Goal: Task Accomplishment & Management: Complete application form

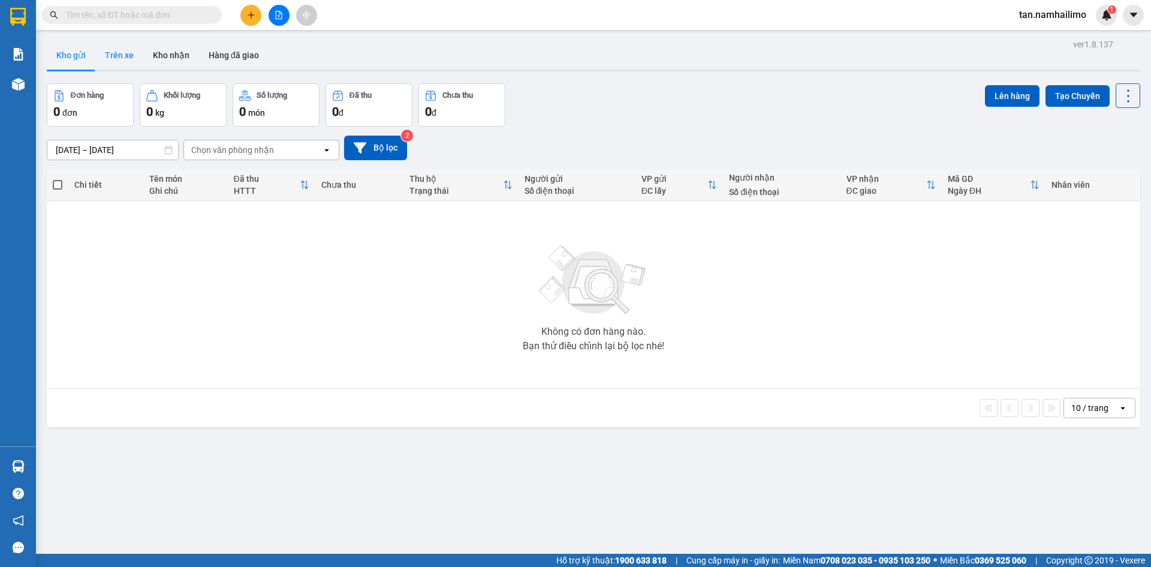
click at [133, 47] on button "Trên xe" at bounding box center [119, 55] width 48 height 29
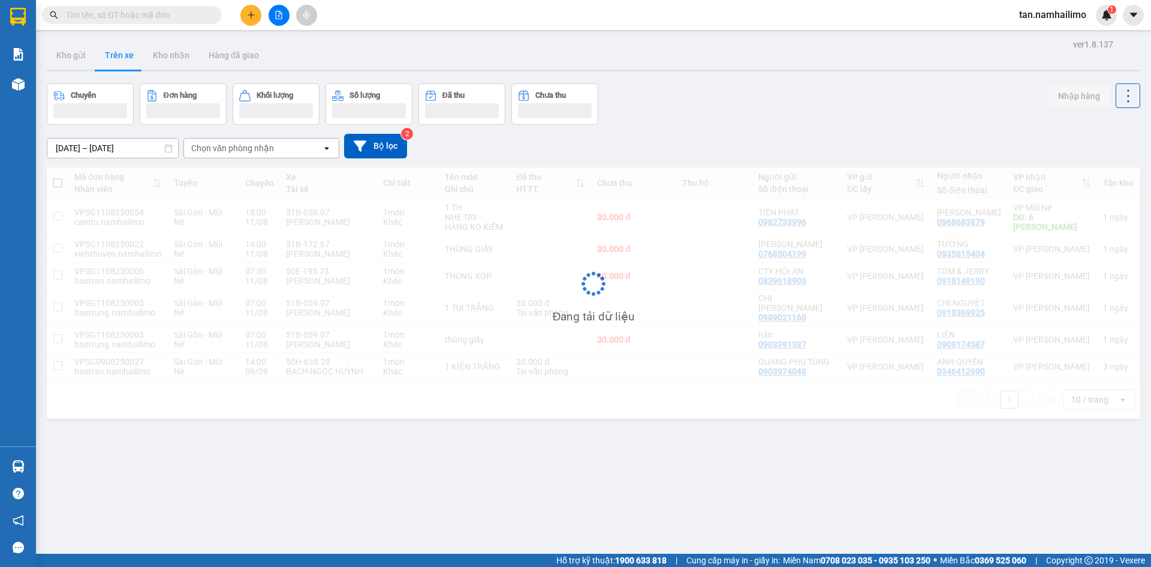
click at [199, 146] on div "Chọn văn phòng nhận" at bounding box center [232, 148] width 83 height 12
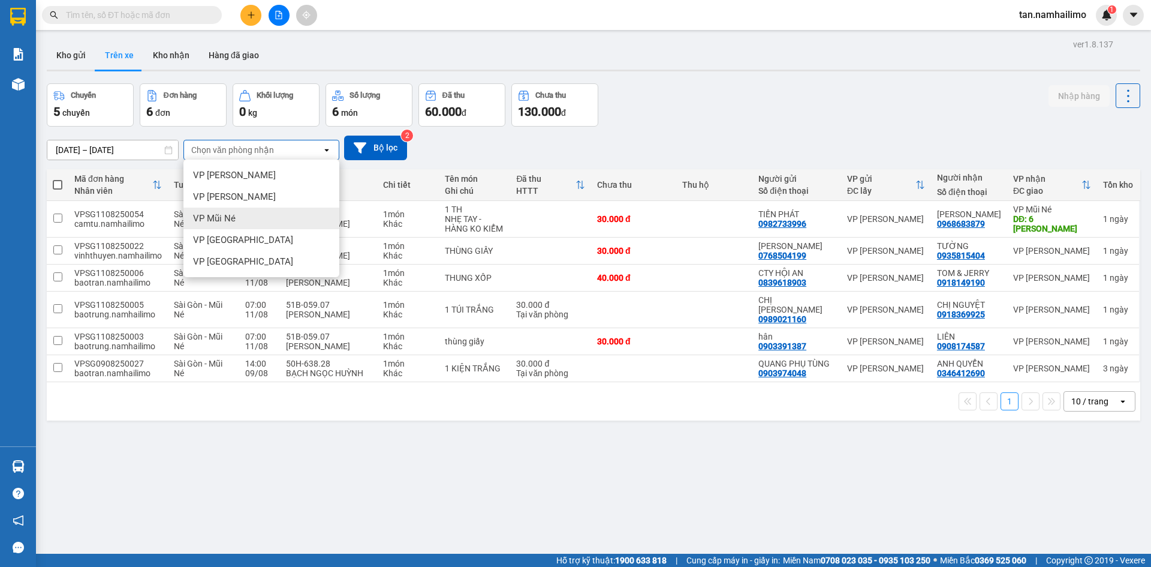
click at [210, 219] on span "VP Mũi Né" at bounding box center [214, 218] width 43 height 12
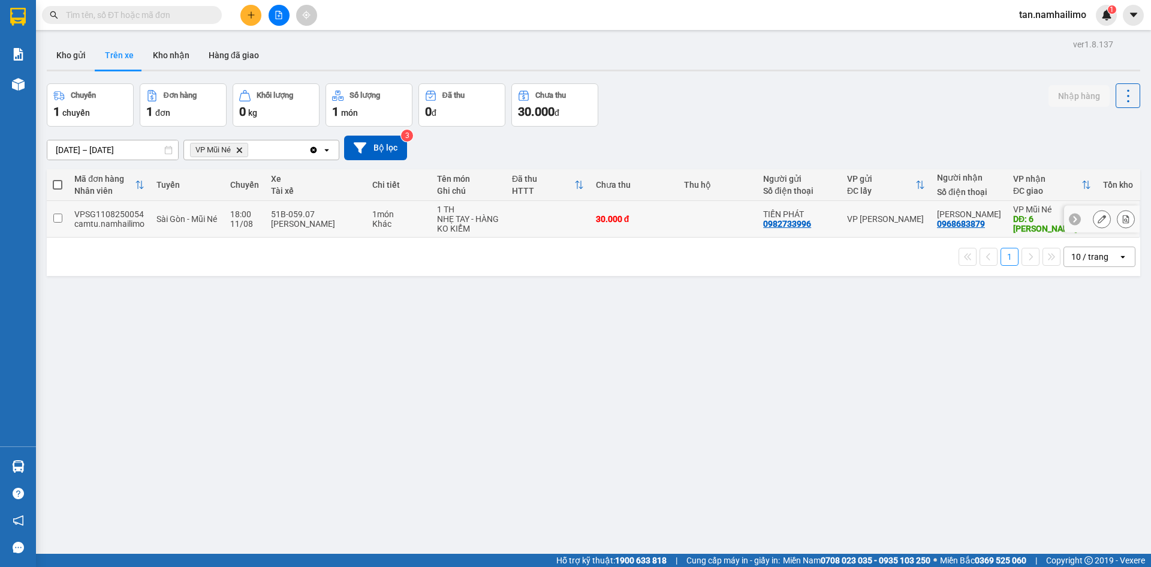
click at [60, 217] on input "checkbox" at bounding box center [57, 217] width 9 height 9
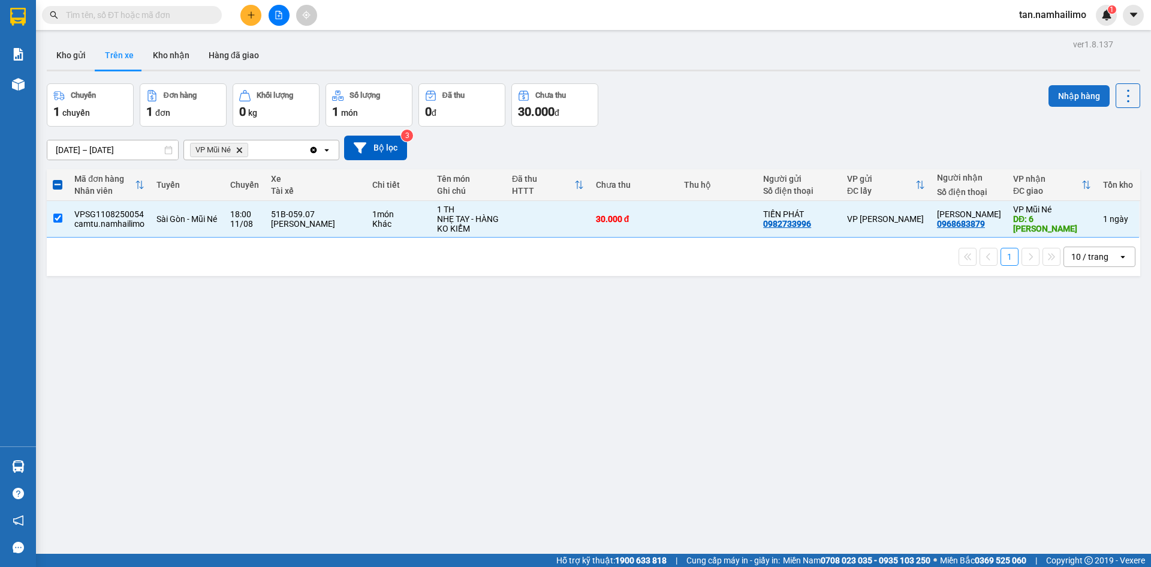
click at [1058, 95] on button "Nhập hàng" at bounding box center [1079, 96] width 61 height 22
checkbox input "false"
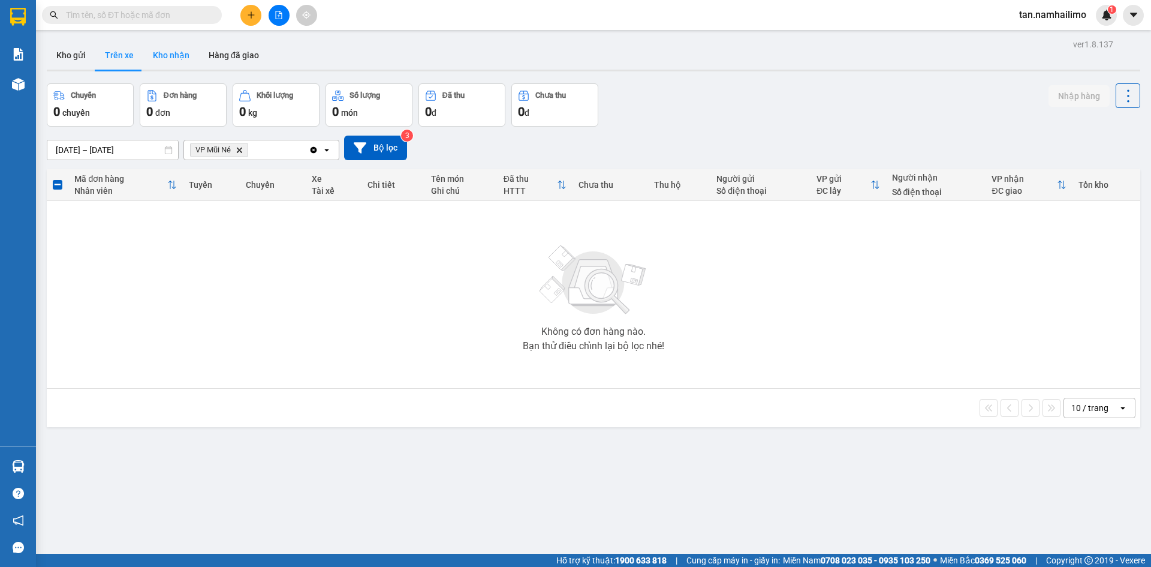
click at [151, 63] on button "Kho nhận" at bounding box center [171, 55] width 56 height 29
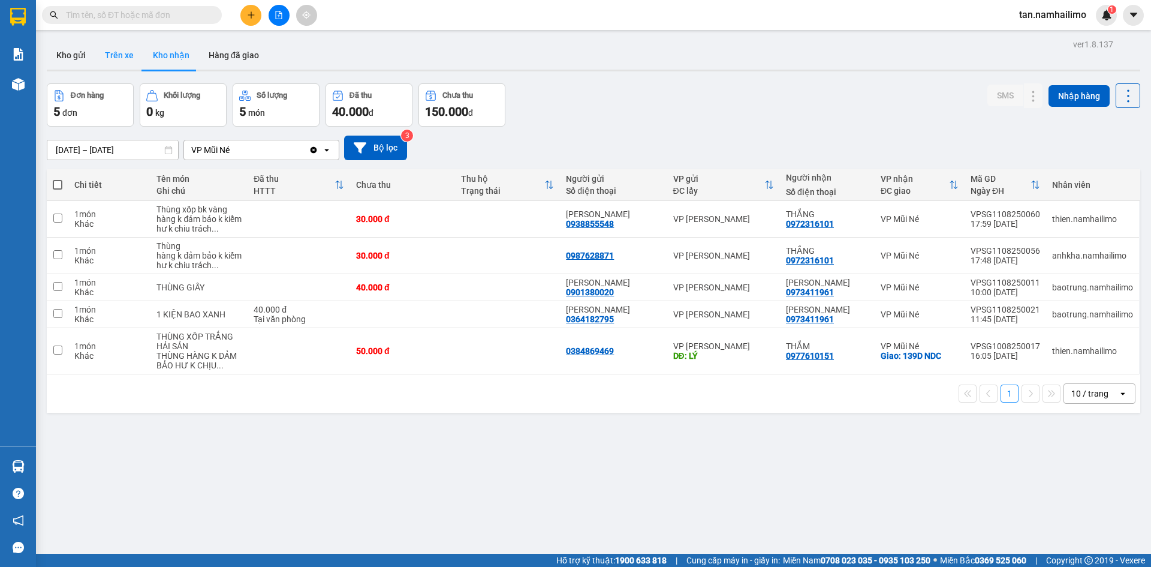
click at [110, 58] on button "Trên xe" at bounding box center [119, 55] width 48 height 29
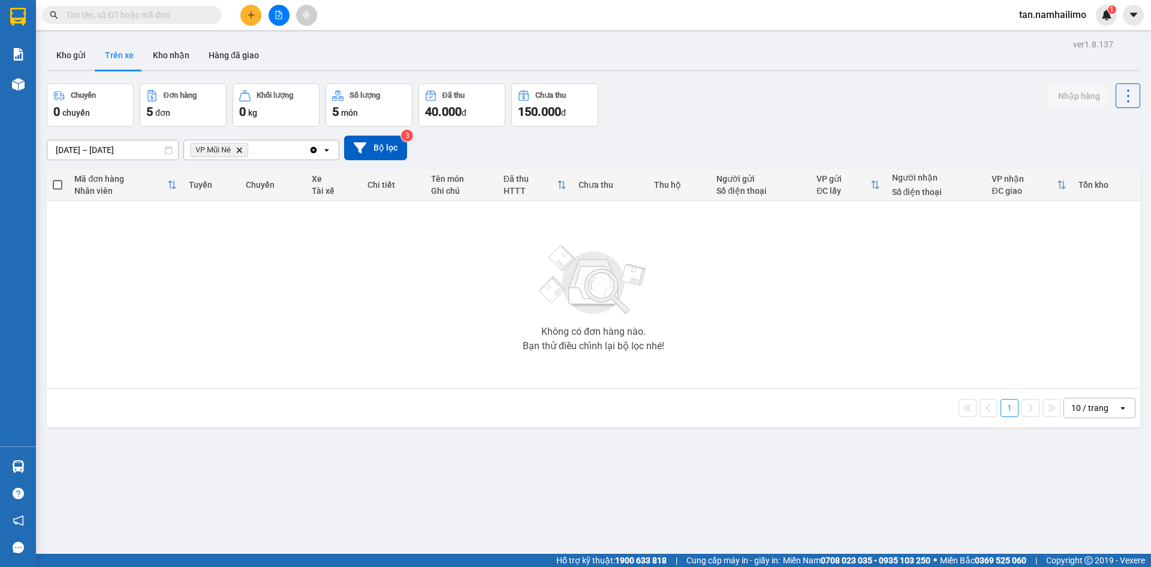
click at [237, 150] on icon "Delete" at bounding box center [239, 149] width 7 height 7
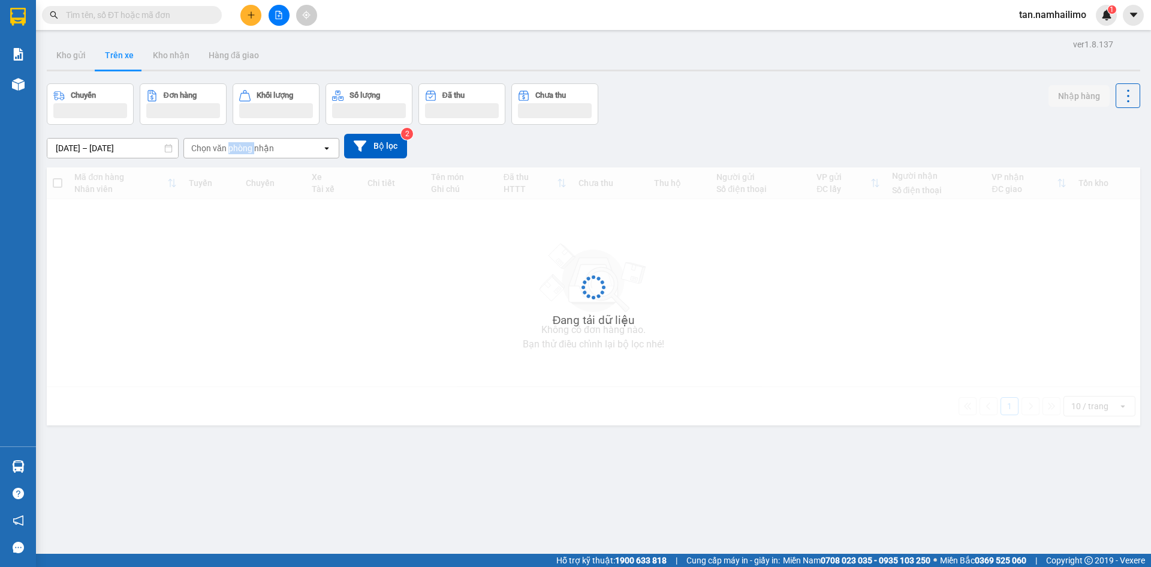
click at [237, 150] on div "Chọn văn phòng nhận" at bounding box center [232, 148] width 83 height 12
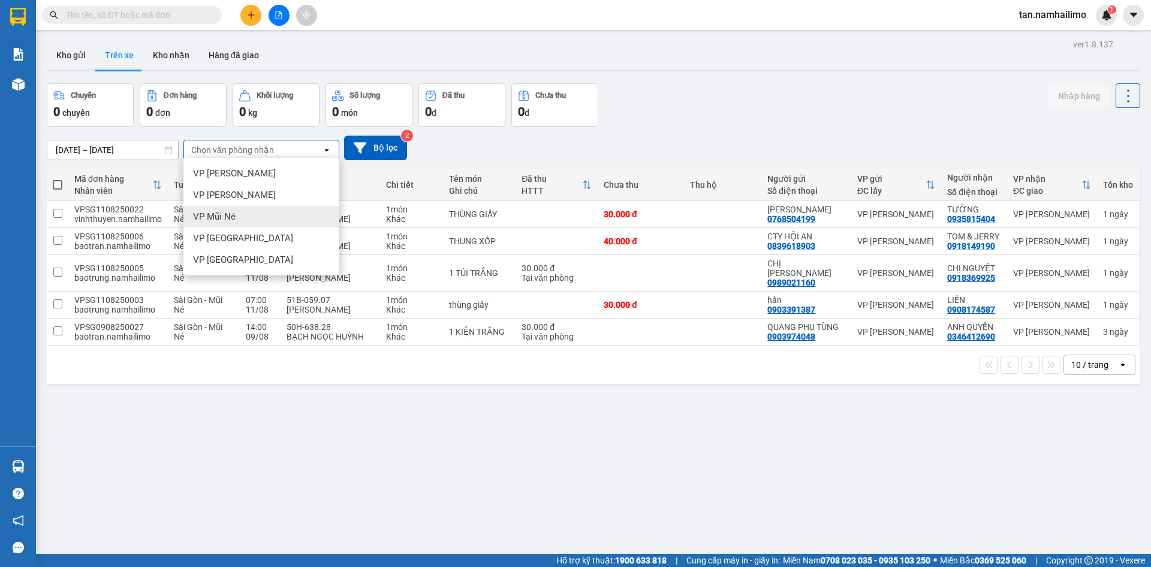
click at [243, 208] on div "VP Mũi Né" at bounding box center [262, 217] width 156 height 22
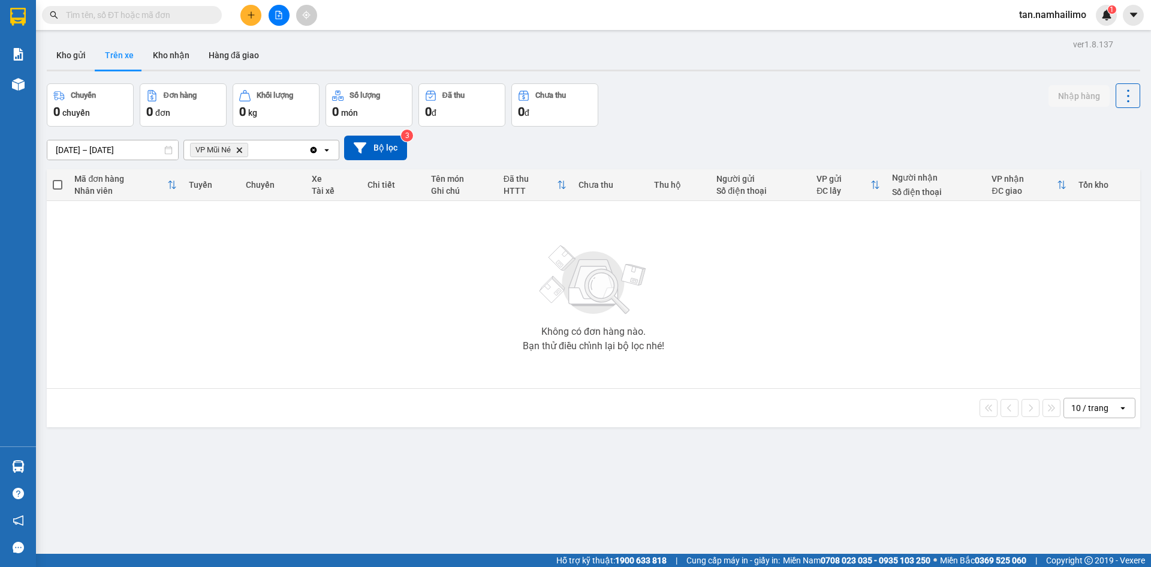
click at [239, 149] on icon "VP Mũi Né, close by backspace" at bounding box center [239, 149] width 5 height 5
click at [239, 149] on div "Chọn văn phòng nhận" at bounding box center [232, 150] width 83 height 12
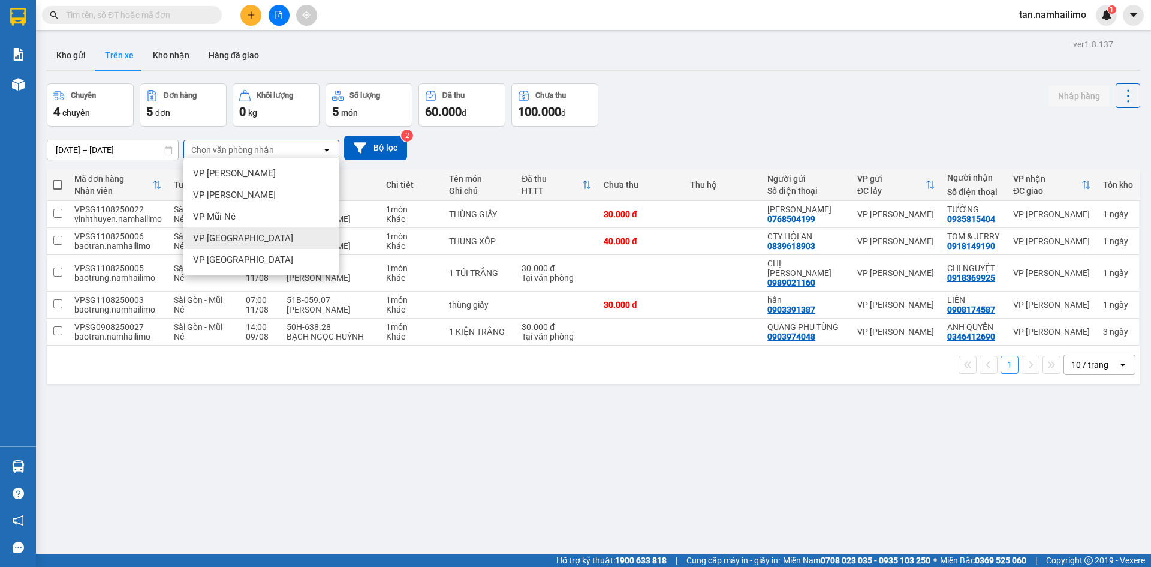
click at [247, 249] on div "VP [GEOGRAPHIC_DATA]" at bounding box center [262, 260] width 156 height 22
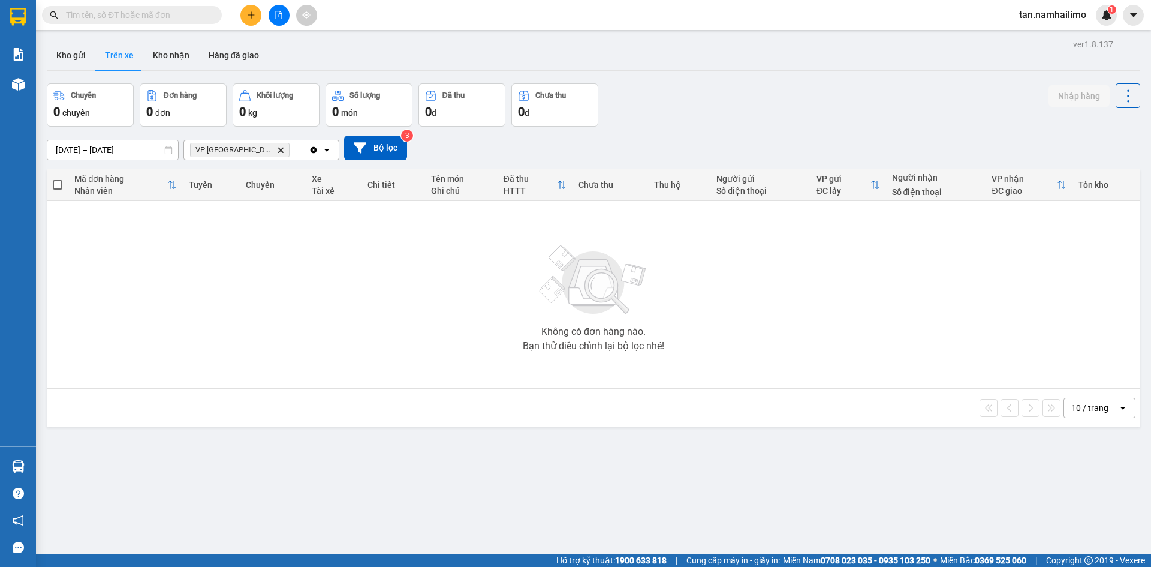
click at [277, 148] on icon "Delete" at bounding box center [280, 149] width 7 height 7
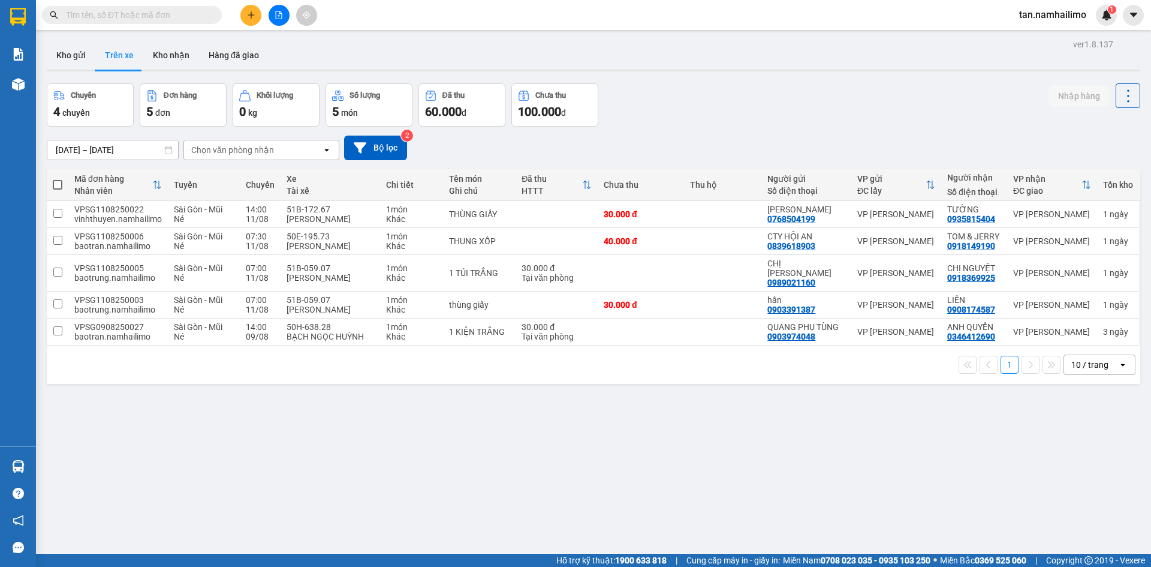
click at [113, 16] on input "text" at bounding box center [137, 14] width 142 height 13
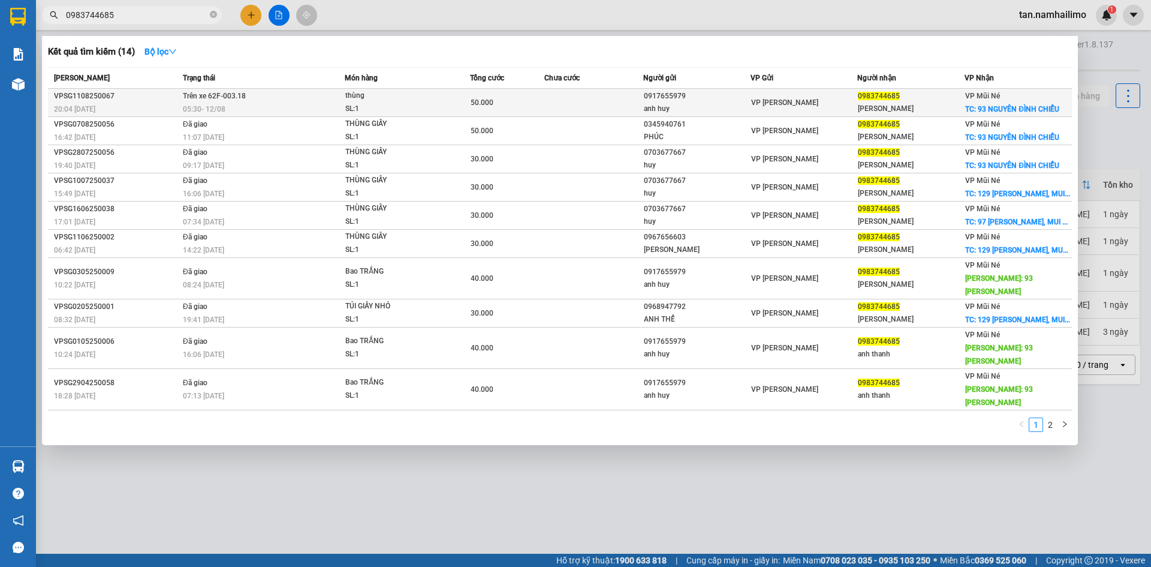
type input "0983744685"
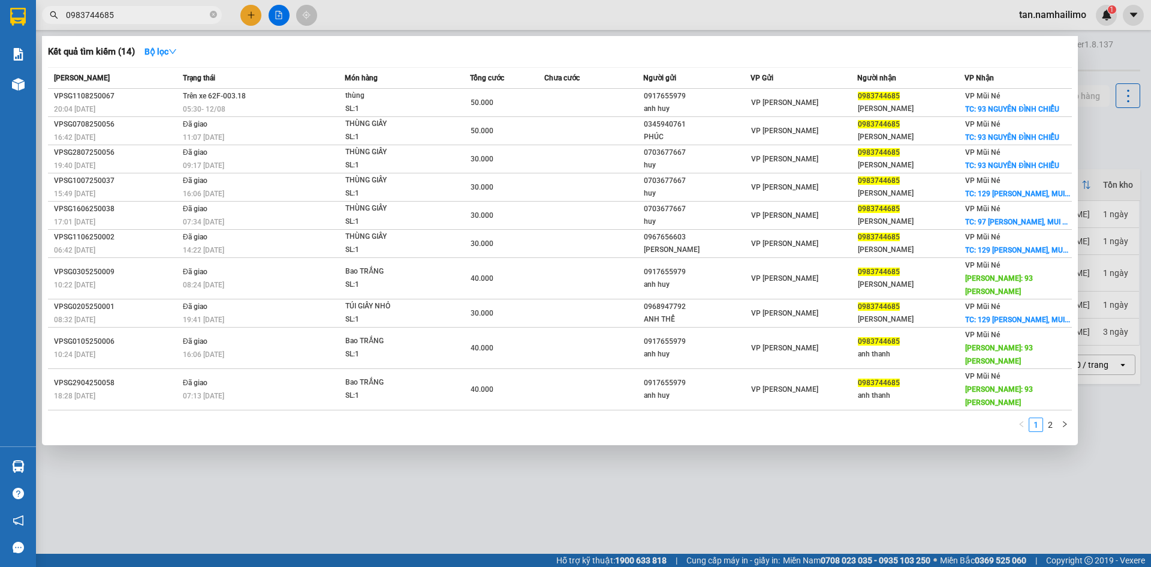
click at [142, 104] on div "20:04 [DATE]" at bounding box center [116, 109] width 125 height 13
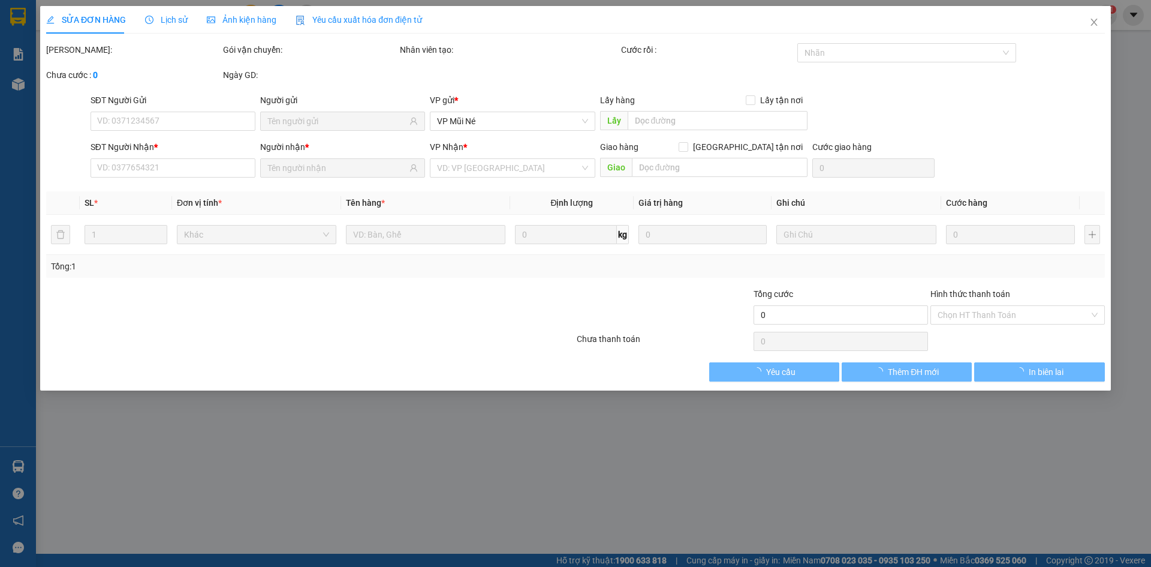
type input "0917655979"
type input "anh huy"
type input "0983744685"
type input "[PERSON_NAME]"
checkbox input "true"
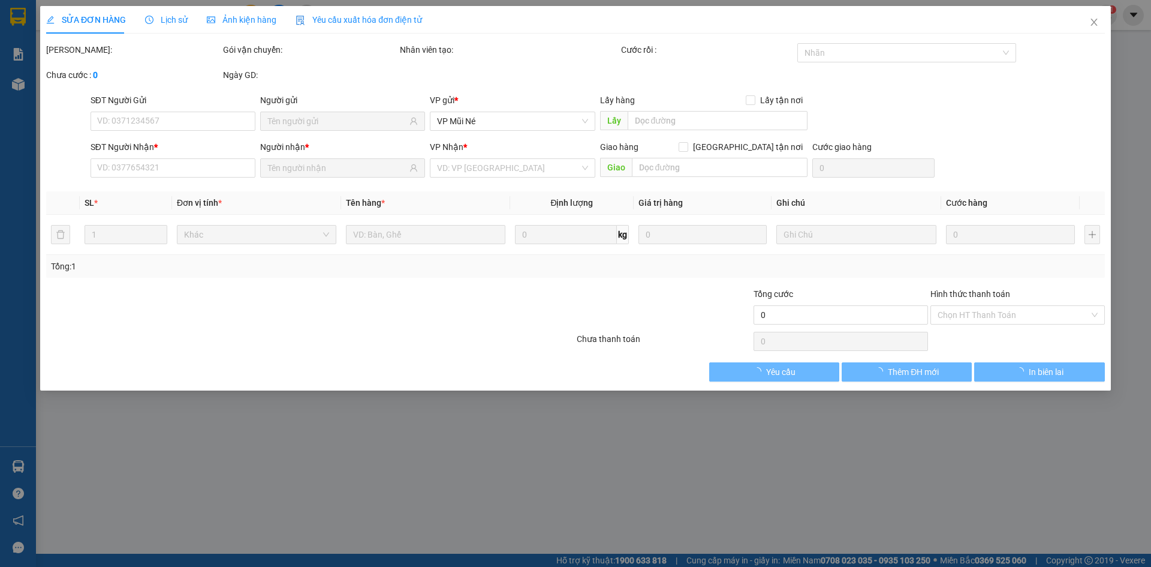
type input "93 NGUYÊN ĐÌNH CHIỂU"
type input "50.000"
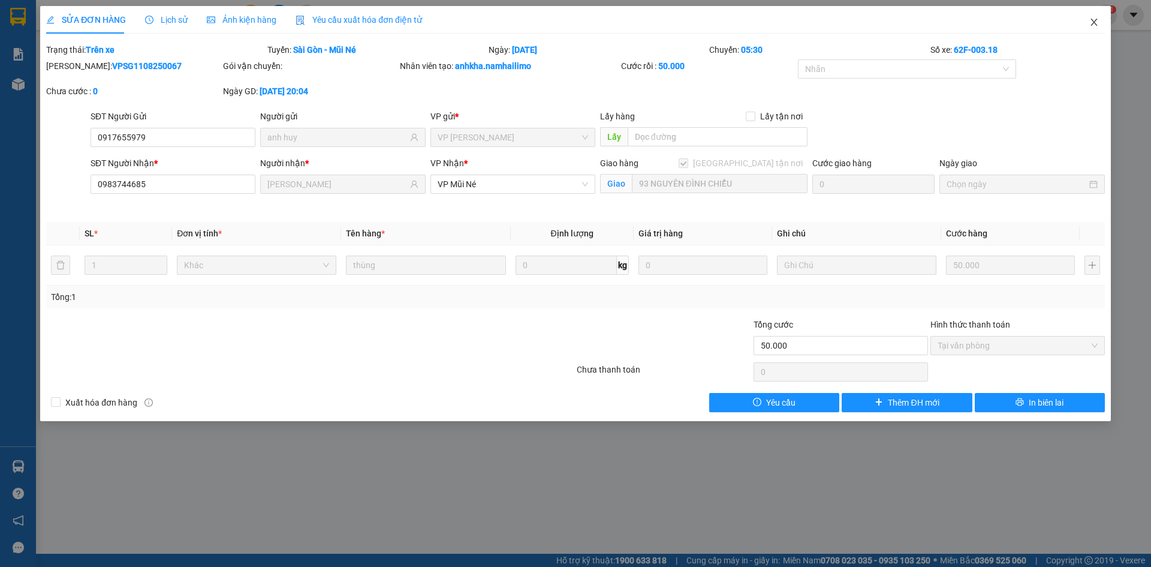
click at [1093, 22] on icon "close" at bounding box center [1095, 22] width 10 height 10
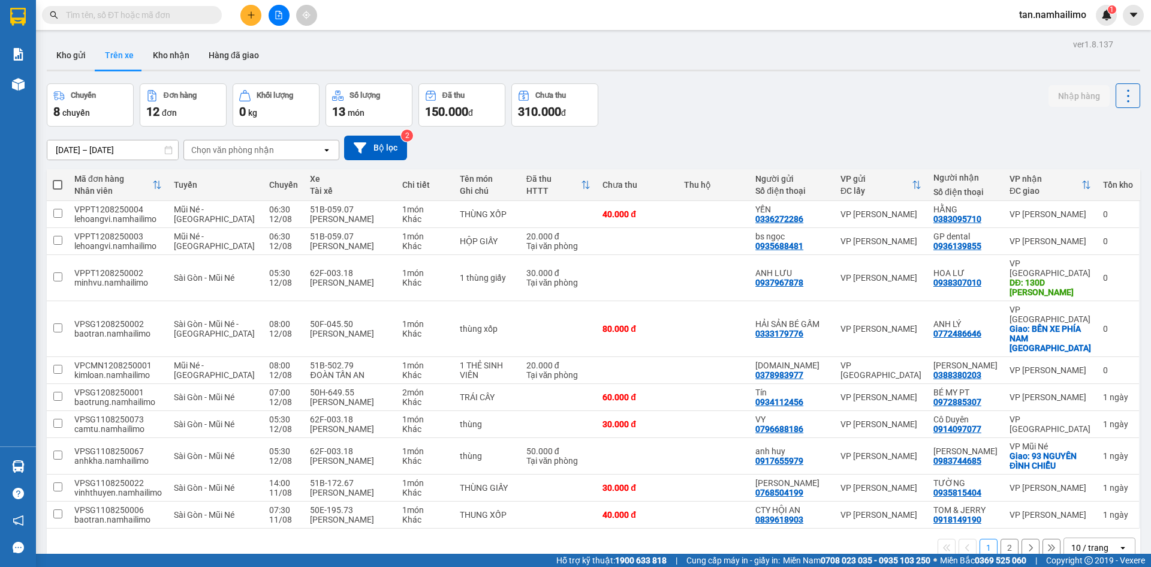
click at [215, 155] on div "Chọn văn phòng nhận" at bounding box center [232, 150] width 83 height 12
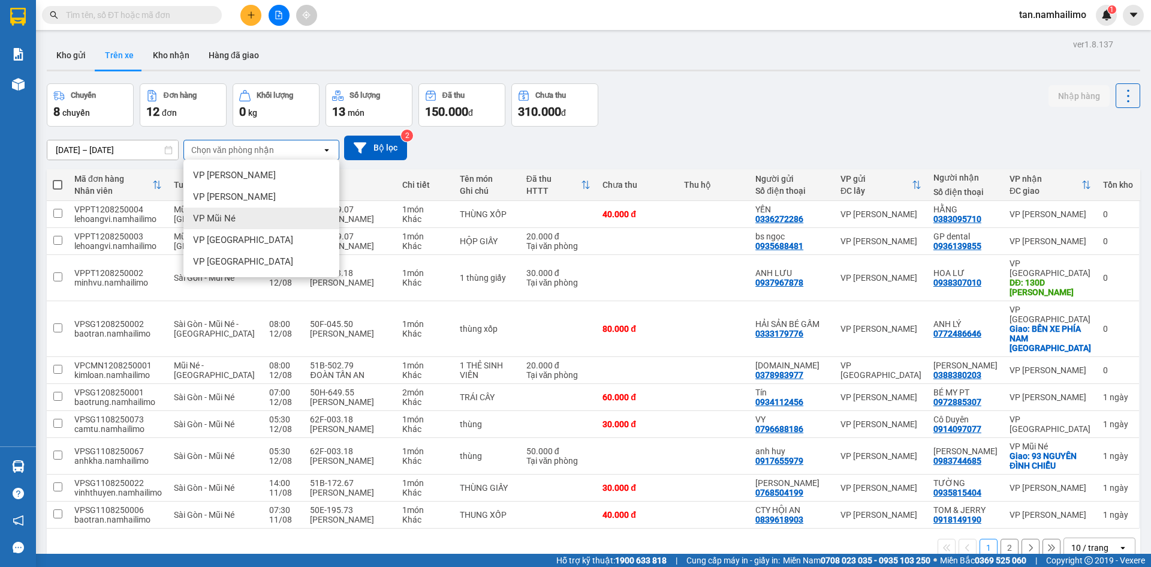
click at [219, 219] on span "VP Mũi Né" at bounding box center [214, 218] width 43 height 12
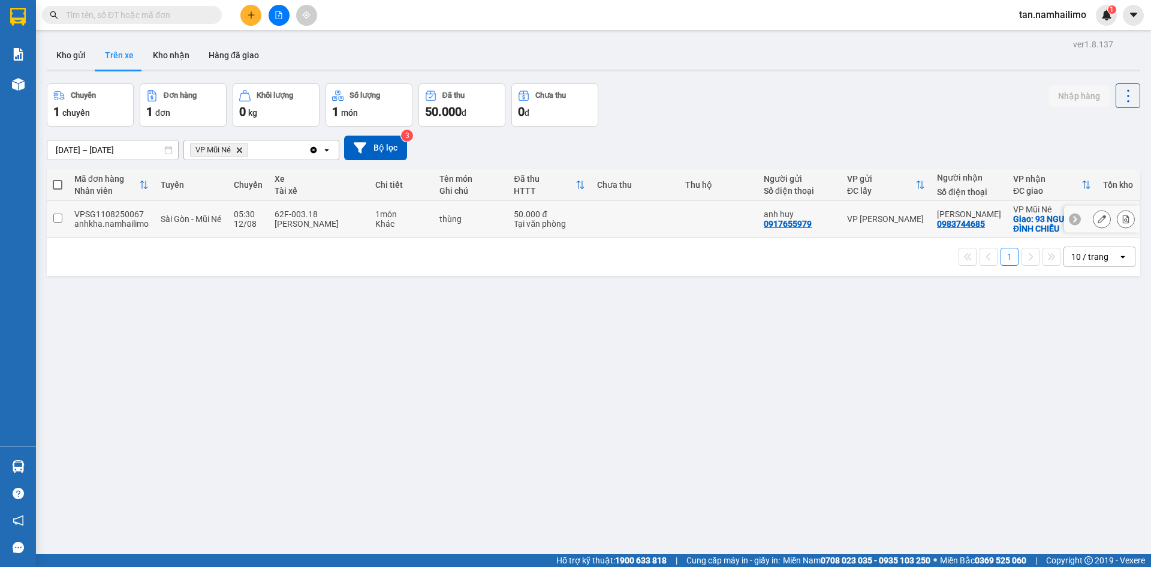
click at [65, 215] on td at bounding box center [58, 219] width 22 height 37
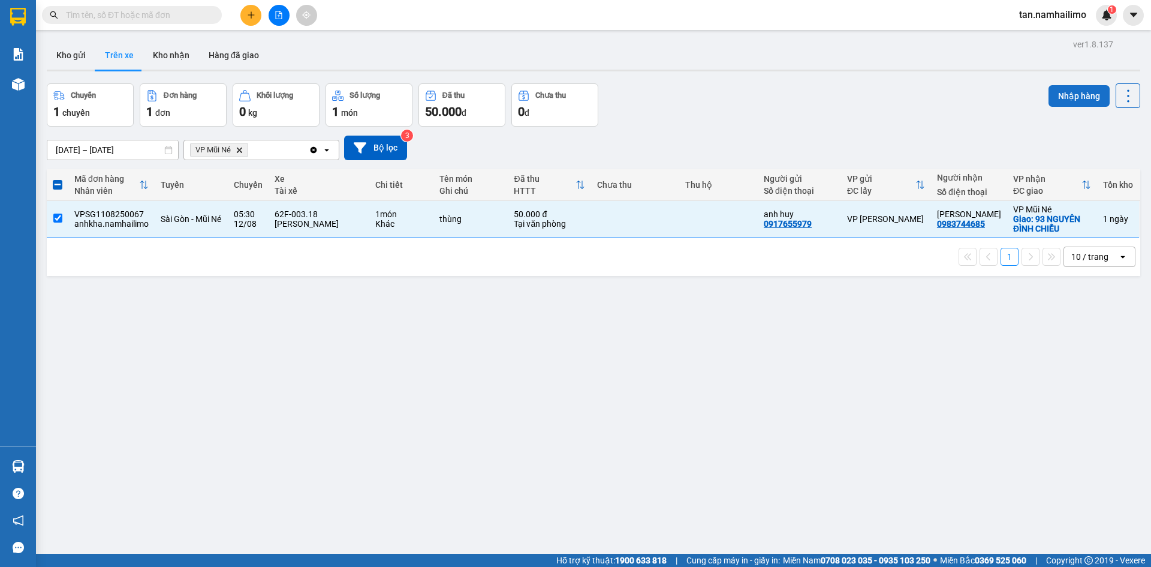
click at [1075, 89] on button "Nhập hàng" at bounding box center [1079, 96] width 61 height 22
click at [1129, 24] on icon "Close" at bounding box center [1128, 24] width 10 height 10
checkbox input "false"
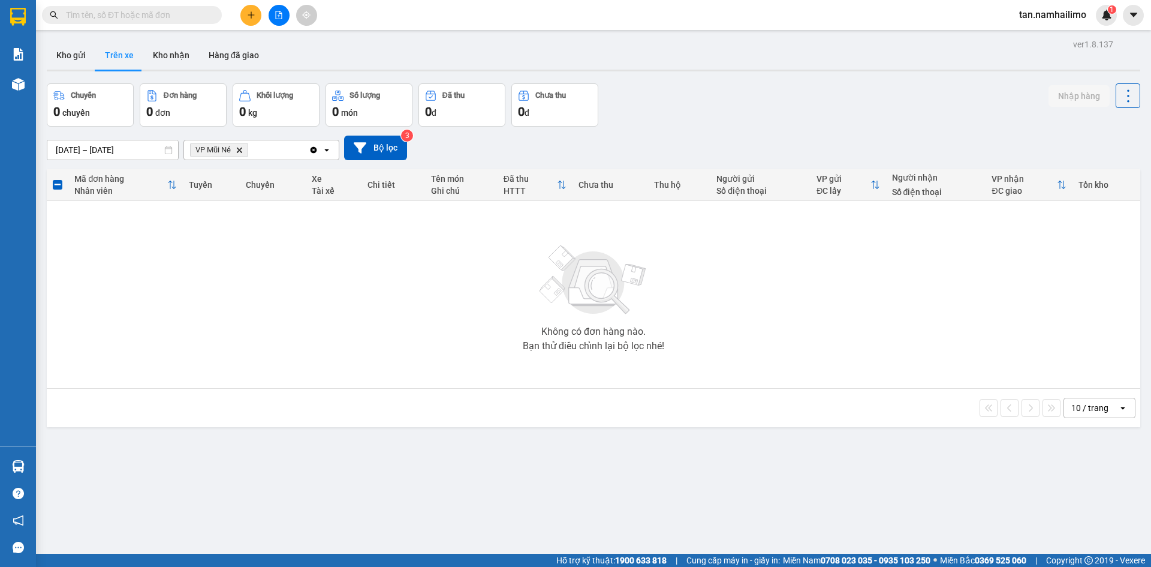
click at [1076, 24] on div "Nhập hàng thành công" at bounding box center [1040, 25] width 86 height 13
click at [1061, 14] on span "tan.namhailimo" at bounding box center [1053, 14] width 86 height 15
click at [1048, 37] on span "Đăng xuất" at bounding box center [1058, 37] width 61 height 13
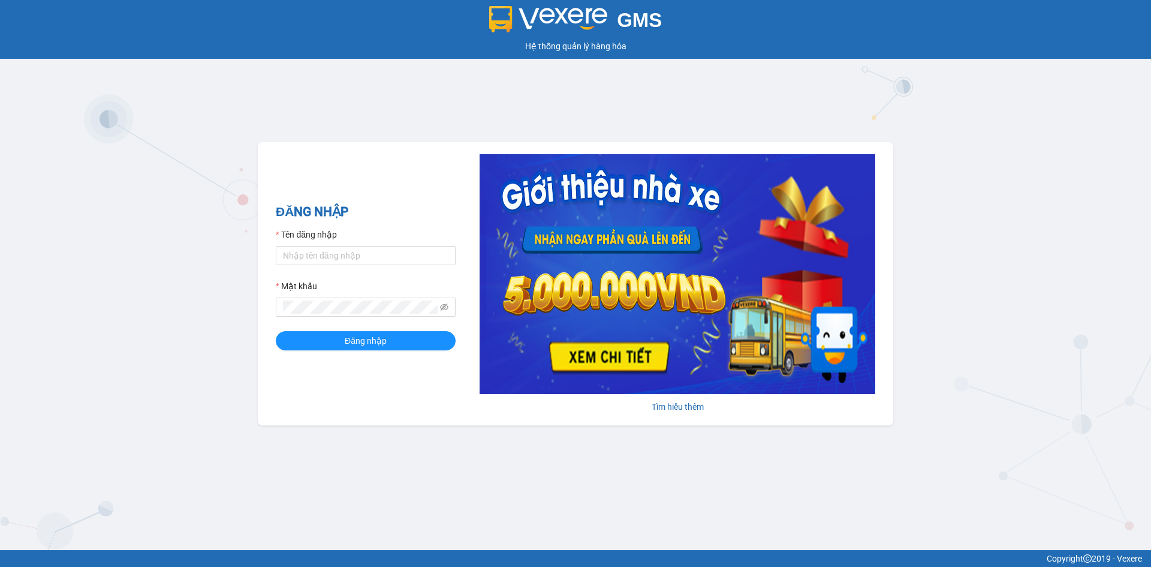
click at [327, 276] on form "Tên đăng nhập Mật khẩu Đăng nhập" at bounding box center [366, 289] width 180 height 122
drag, startPoint x: 342, startPoint y: 263, endPoint x: 347, endPoint y: 257, distance: 7.7
click at [342, 263] on input "Tên đăng nhập" at bounding box center [366, 255] width 180 height 19
type input "kimngan.namhailimo"
click at [444, 306] on icon "eye-invisible" at bounding box center [444, 307] width 8 height 8
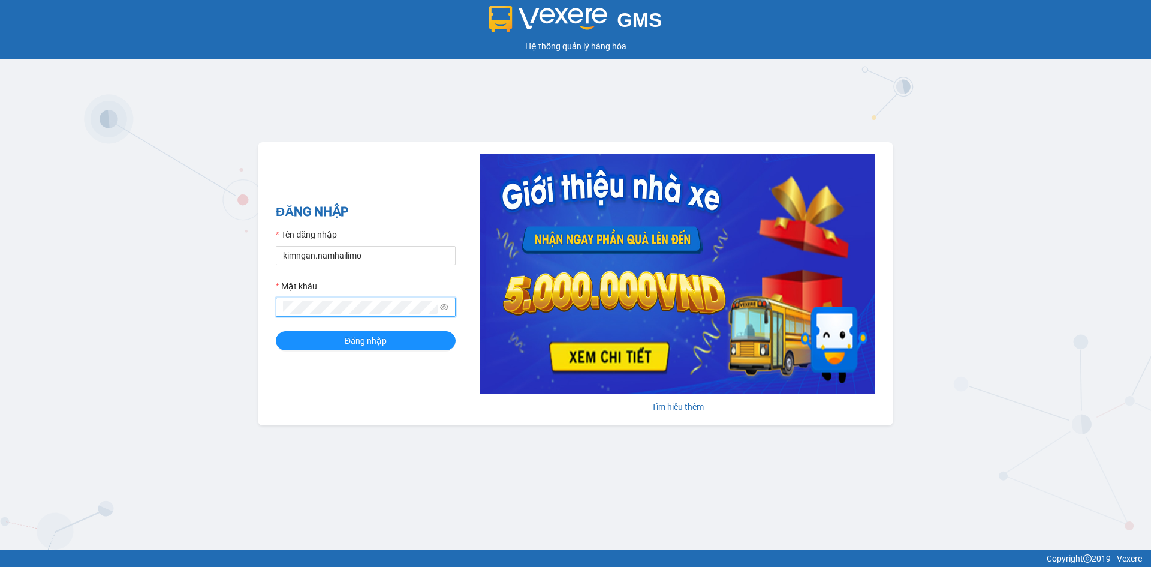
click at [378, 294] on div "Mật khẩu" at bounding box center [366, 288] width 180 height 18
click at [276, 331] on button "Đăng nhập" at bounding box center [366, 340] width 180 height 19
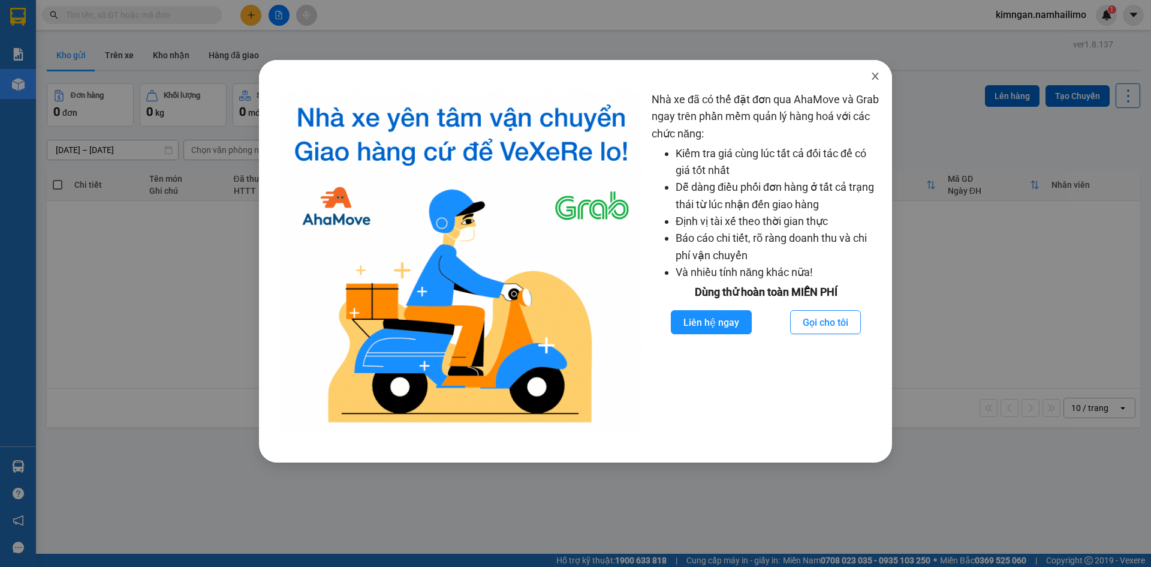
click at [879, 74] on icon "close" at bounding box center [876, 76] width 10 height 10
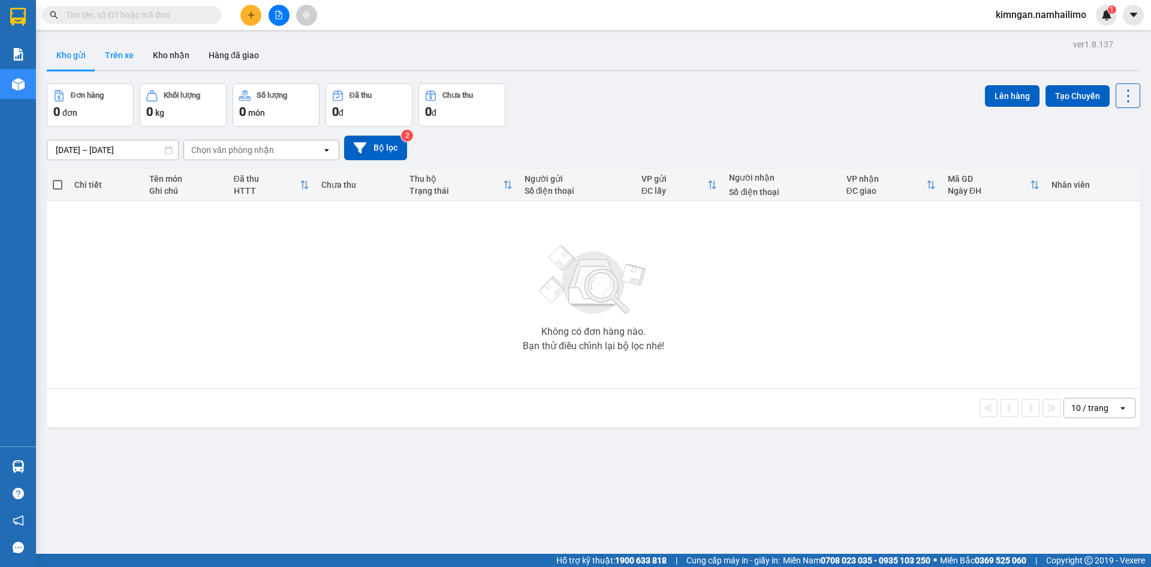
click at [129, 42] on button "Trên xe" at bounding box center [119, 55] width 48 height 29
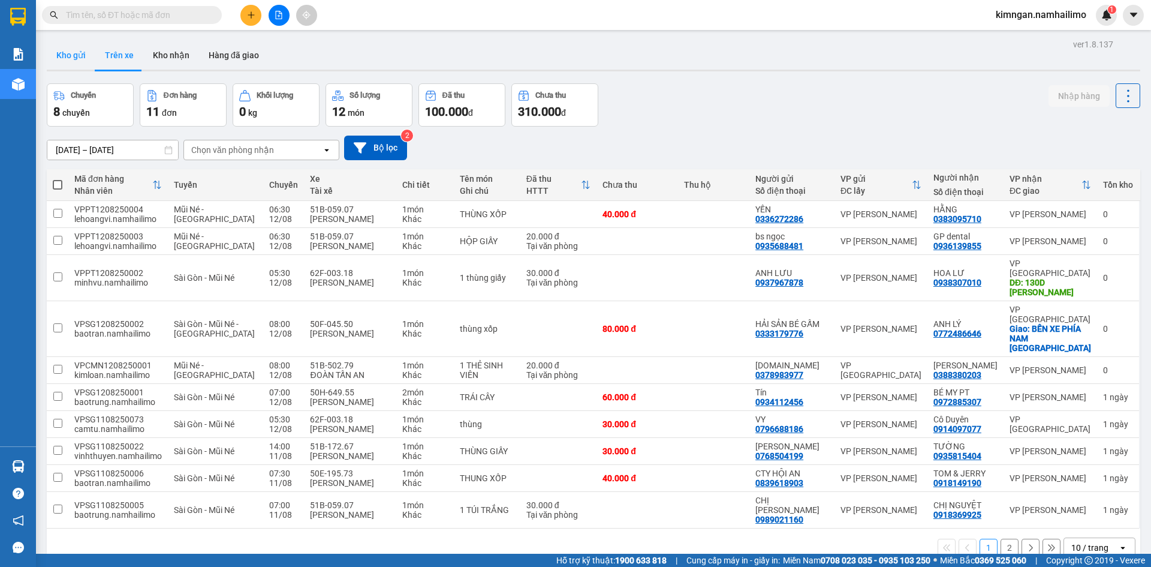
click at [69, 55] on button "Kho gửi" at bounding box center [71, 55] width 49 height 29
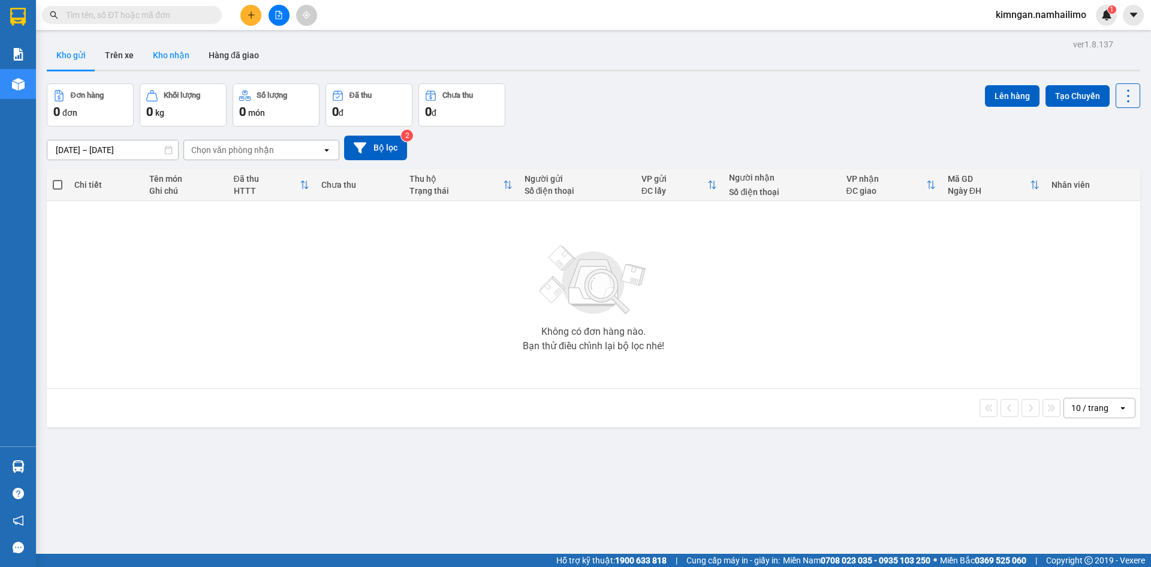
click at [167, 50] on button "Kho nhận" at bounding box center [171, 55] width 56 height 29
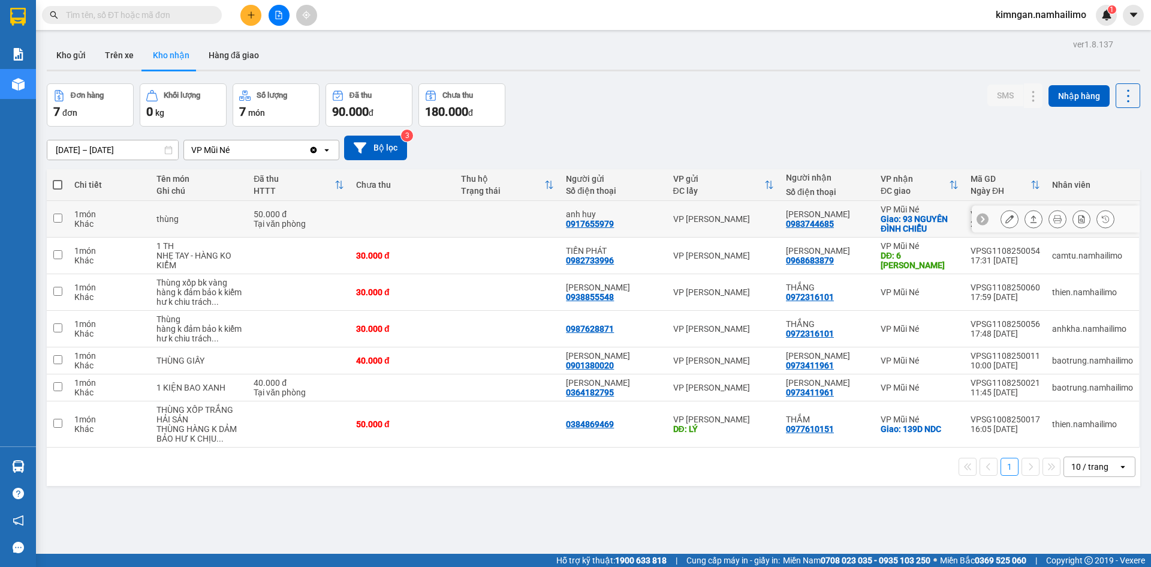
click at [1001, 221] on button at bounding box center [1009, 219] width 17 height 21
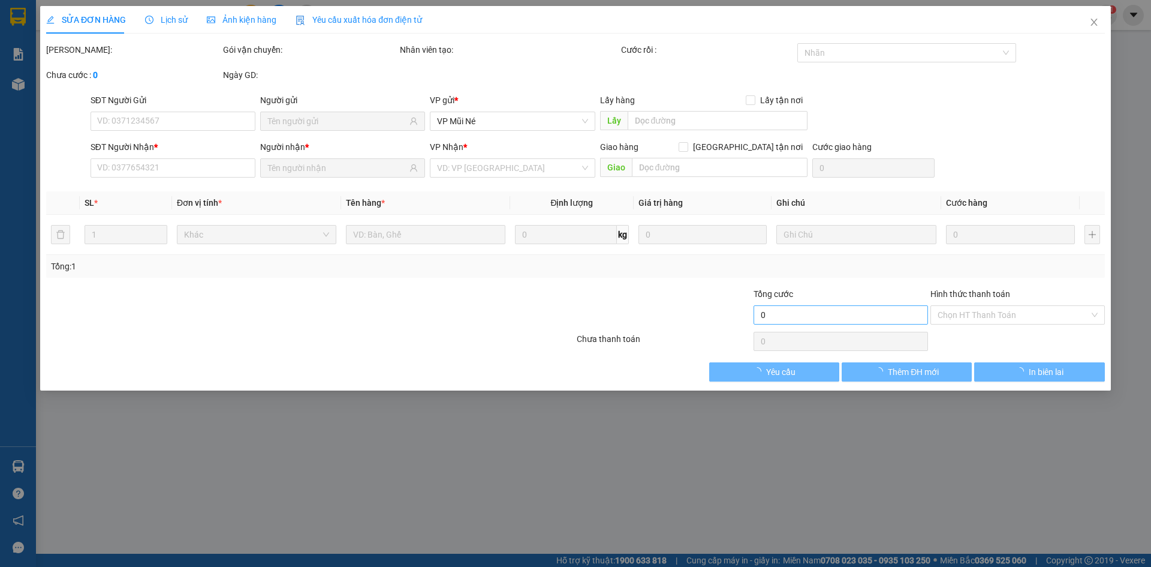
type input "0917655979"
type input "anh huy"
type input "0983744685"
type input "[PERSON_NAME]"
checkbox input "true"
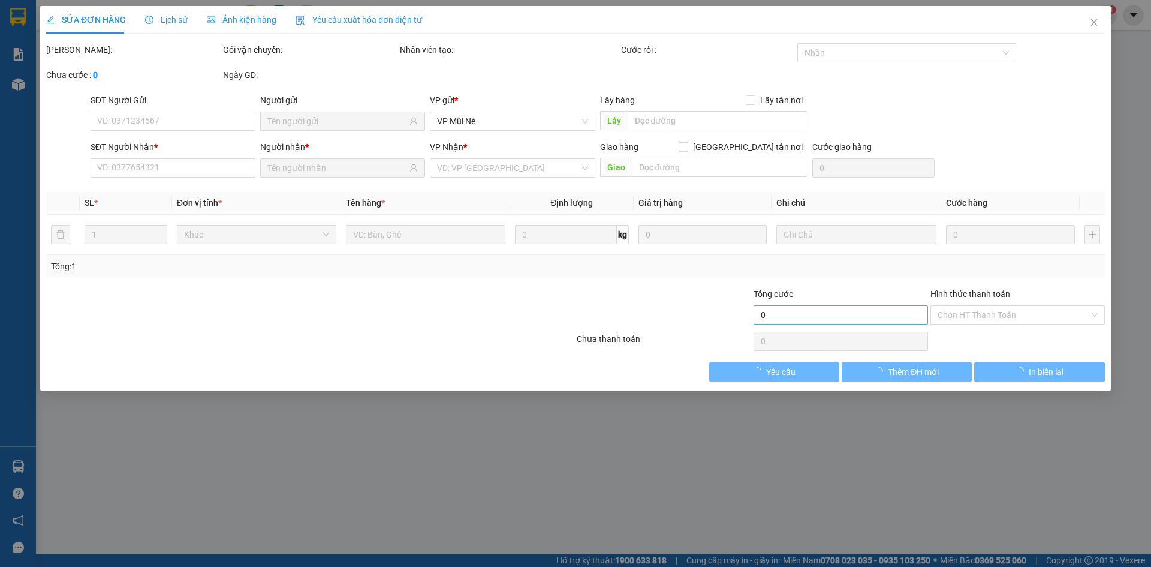
type input "93 NGUYÊN ĐÌNH CHIỂU"
type input "50.000"
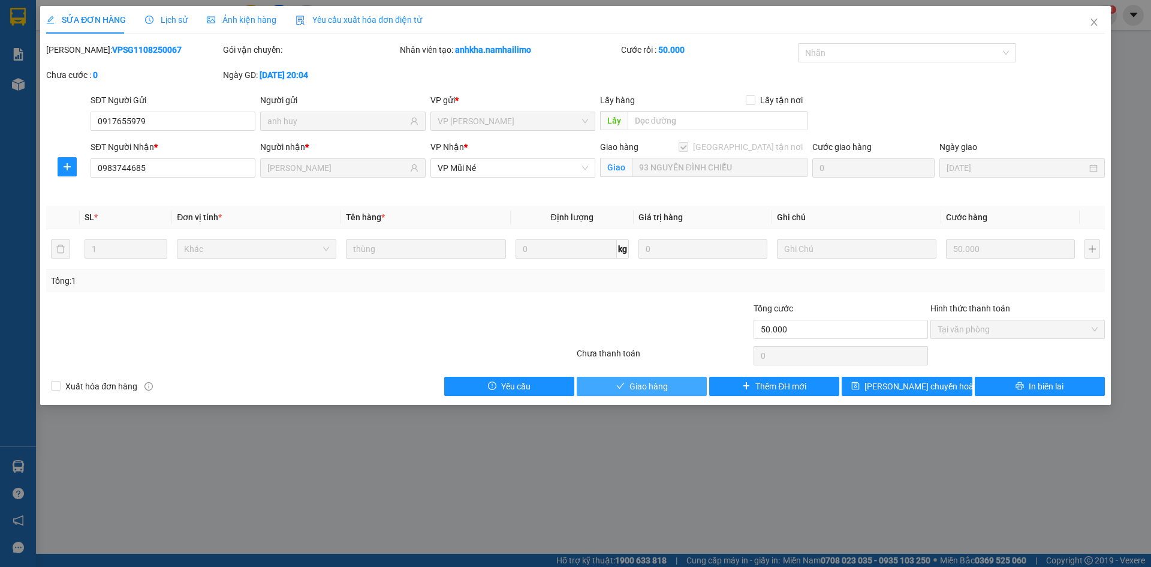
click at [646, 389] on span "Giao hàng" at bounding box center [649, 386] width 38 height 13
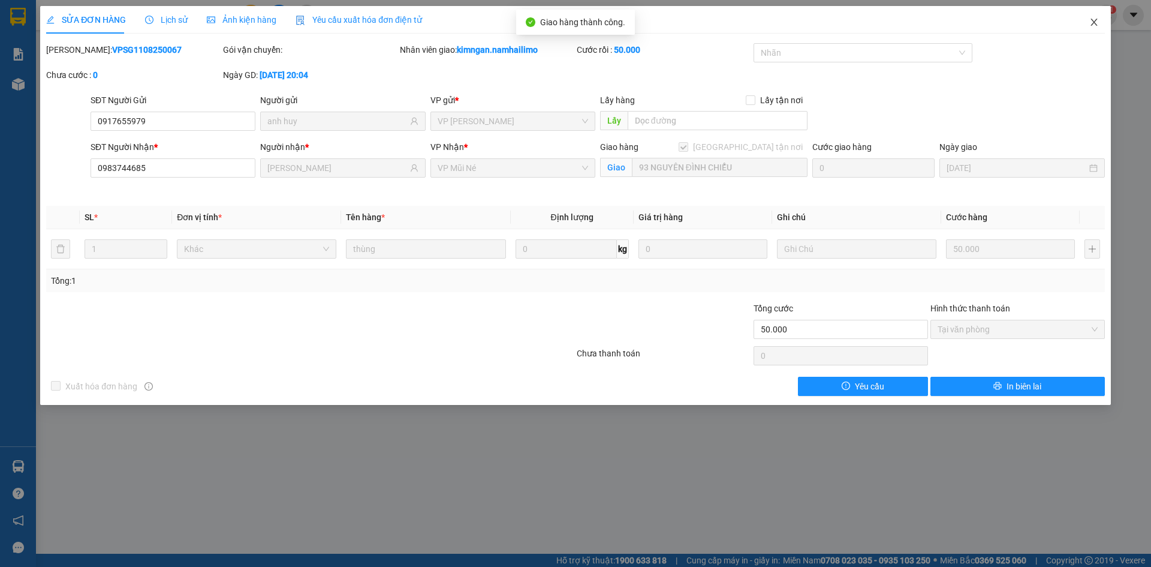
click at [1091, 22] on icon "close" at bounding box center [1095, 22] width 10 height 10
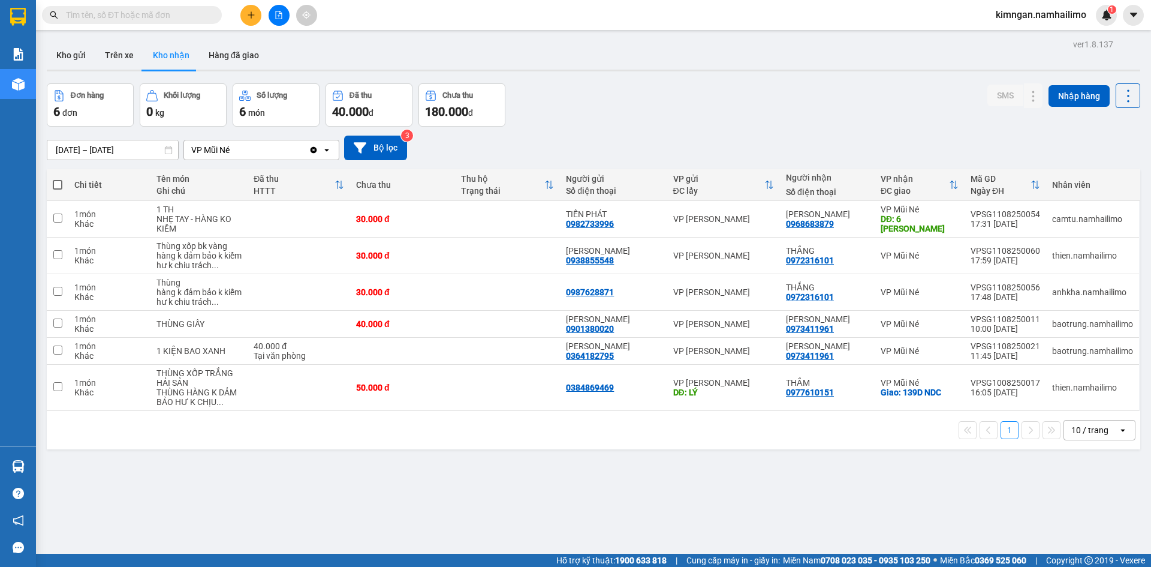
click at [181, 22] on span at bounding box center [132, 15] width 180 height 18
click at [185, 6] on span at bounding box center [132, 15] width 180 height 18
click at [184, 13] on input "text" at bounding box center [137, 14] width 142 height 13
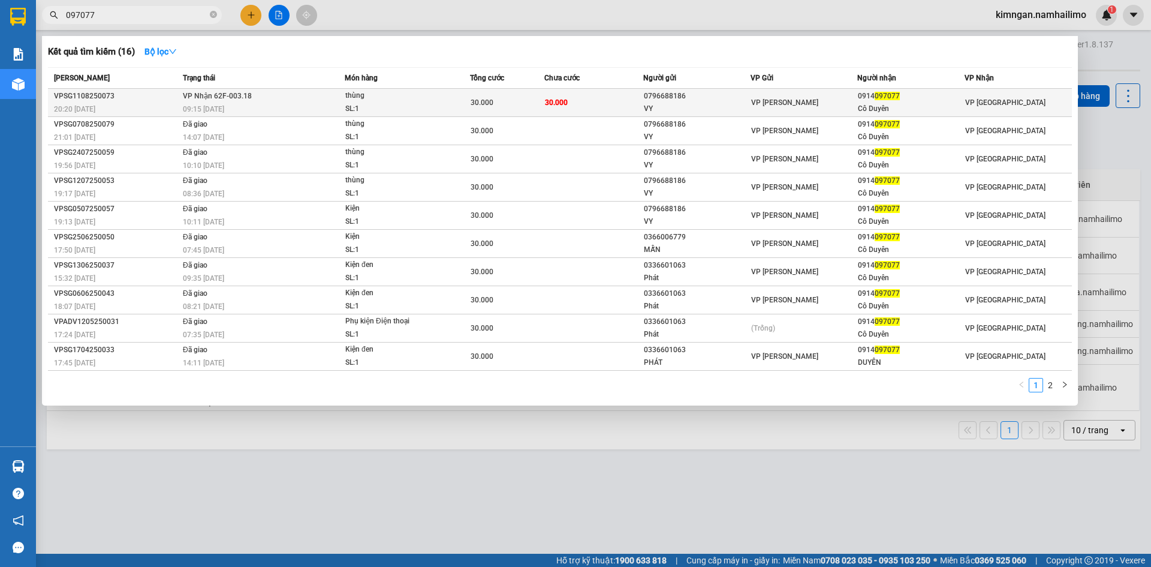
type input "097077"
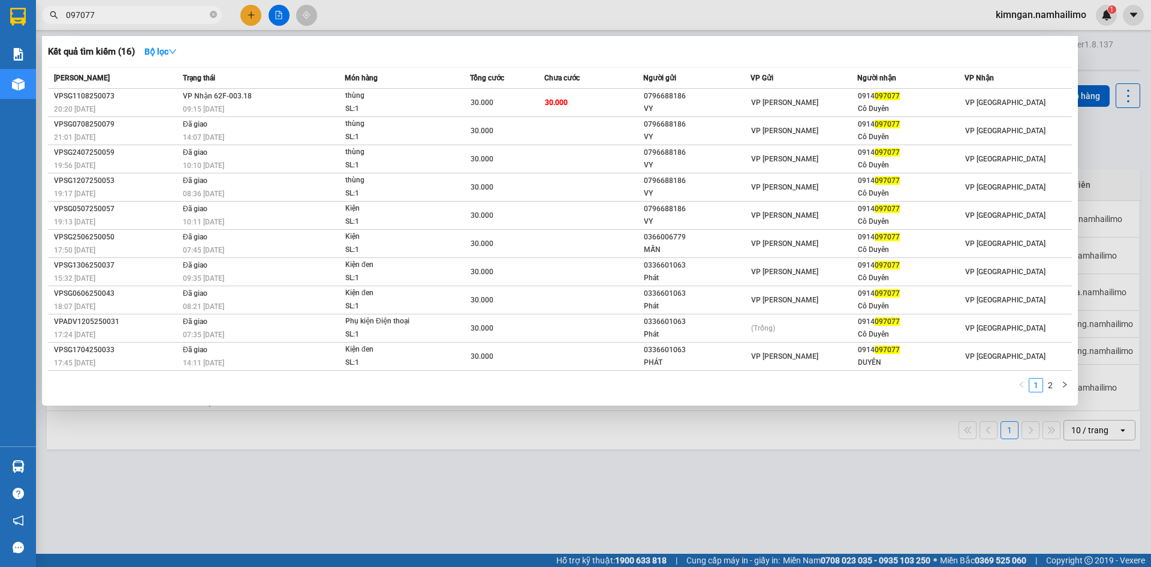
click at [231, 97] on span "VP Nhận 62F-003.18" at bounding box center [217, 96] width 69 height 8
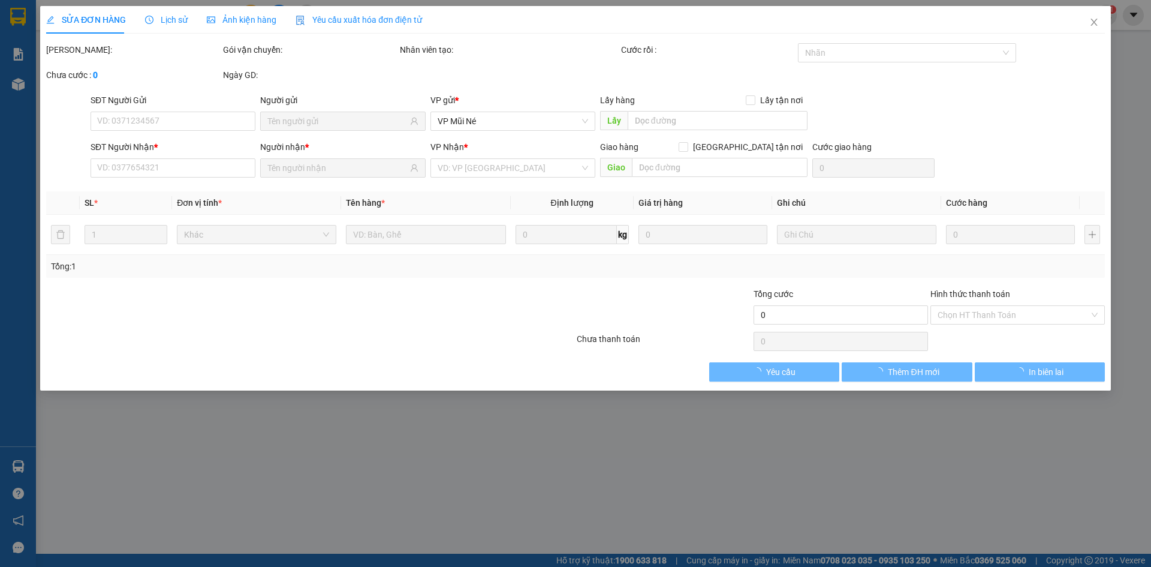
type input "0796688186"
type input "VY"
type input "0914097077"
type input "Cô Duyên"
type input "30.000"
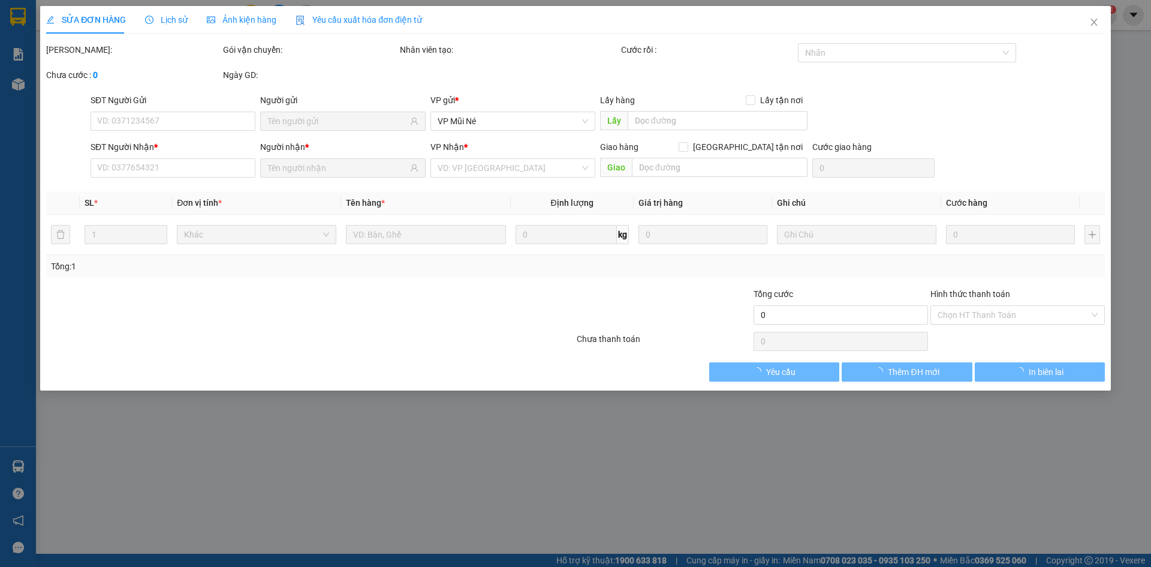
type input "30.000"
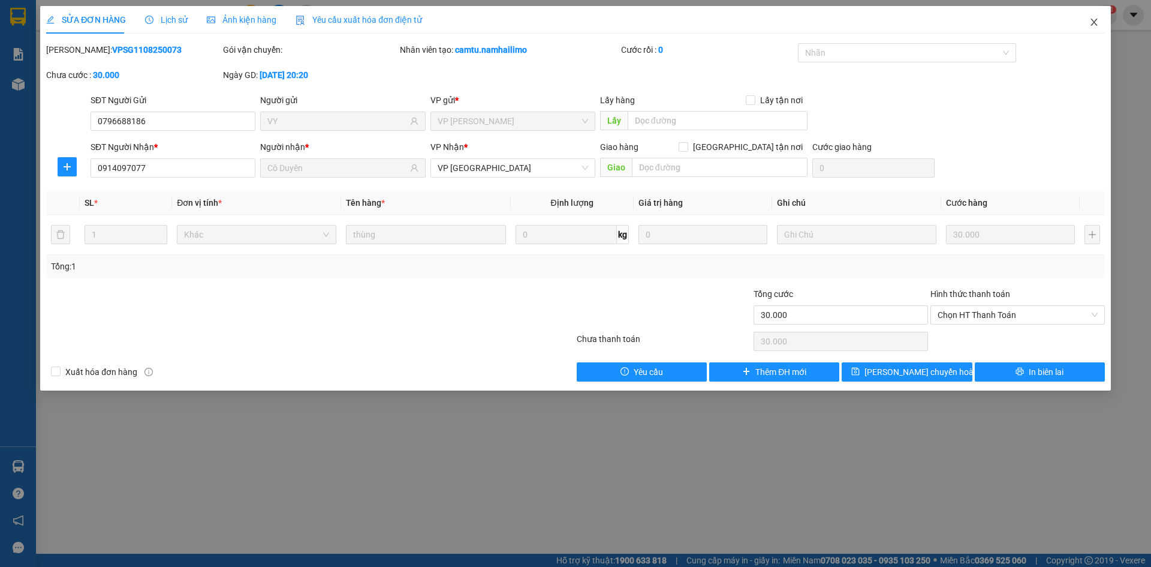
click at [1102, 17] on span "Close" at bounding box center [1095, 23] width 34 height 34
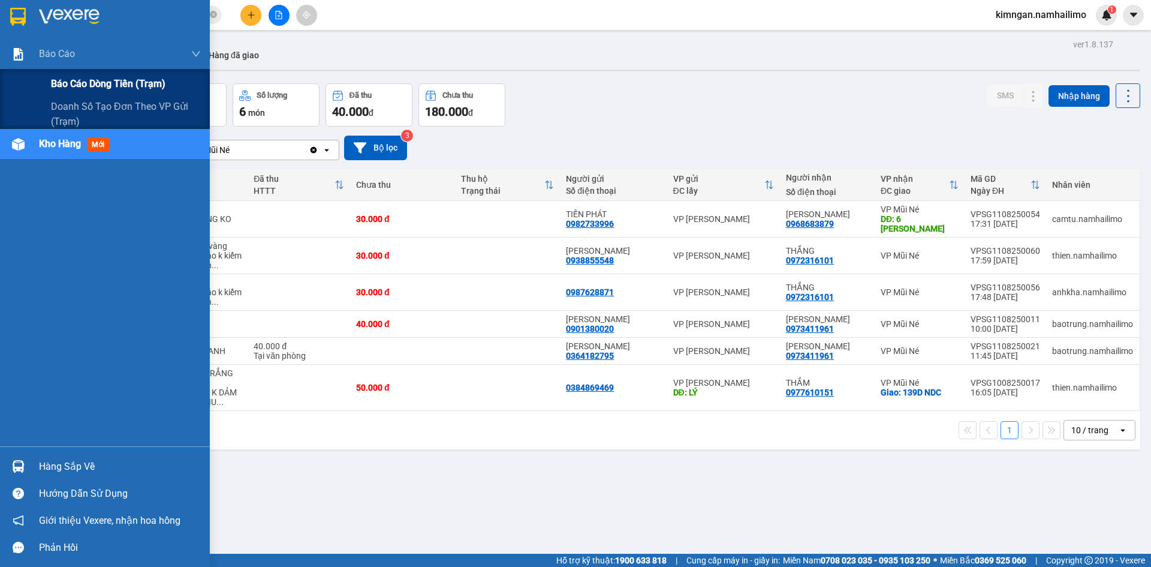
click at [86, 89] on span "Báo cáo dòng tiền (trạm)" at bounding box center [108, 83] width 115 height 15
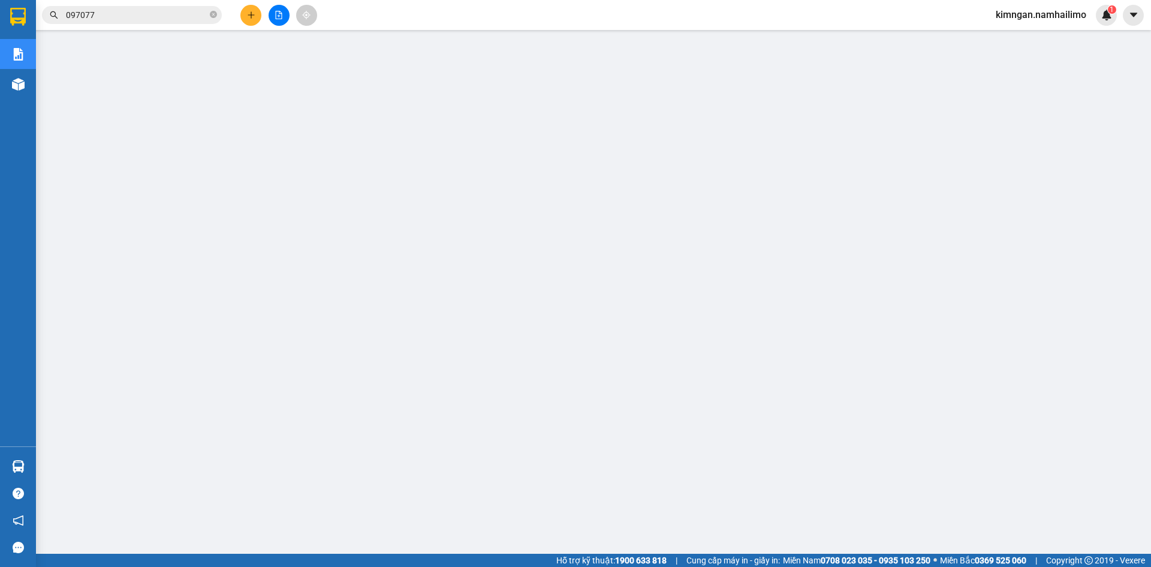
click at [161, 19] on input "097077" at bounding box center [137, 14] width 142 height 13
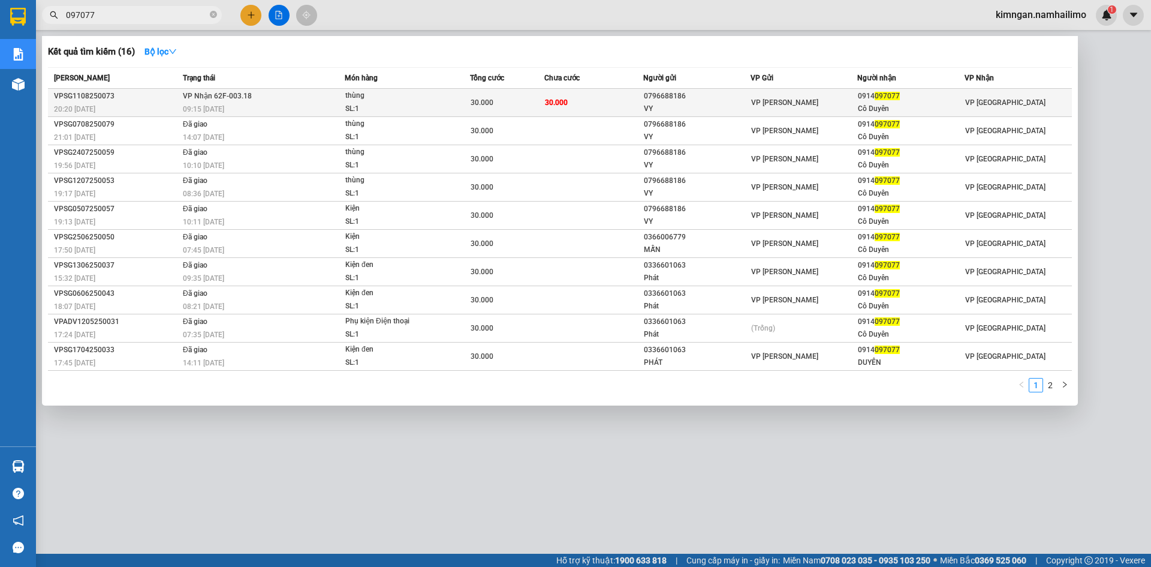
click at [406, 92] on div "thùng" at bounding box center [390, 95] width 90 height 13
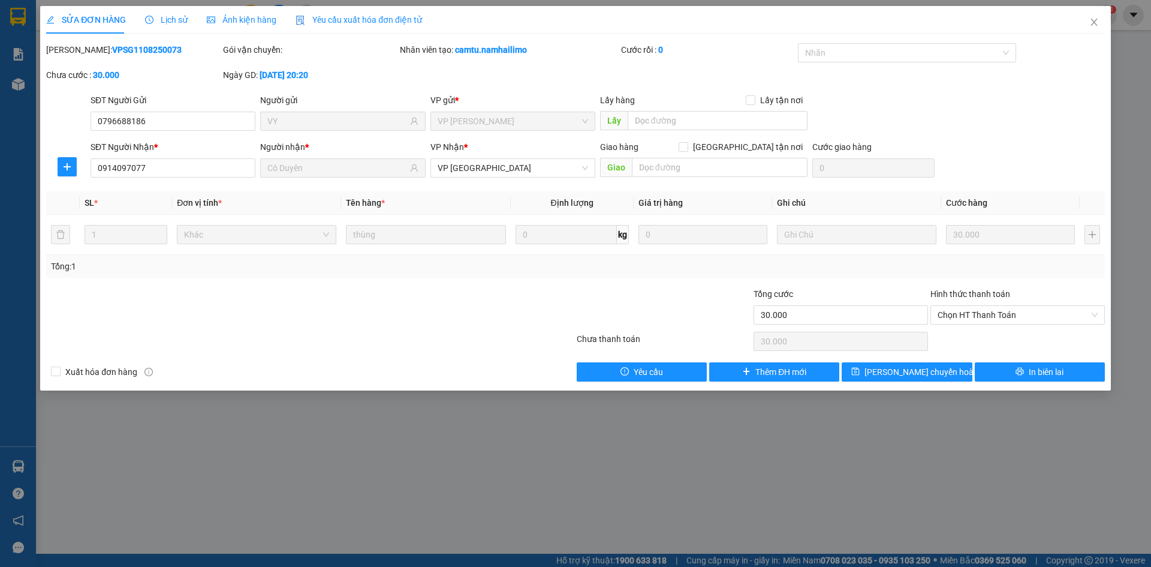
click at [113, 49] on b "VPSG1108250073" at bounding box center [147, 50] width 70 height 10
copy b "VPSG1108250073"
click at [1097, 10] on span "Close" at bounding box center [1095, 23] width 34 height 34
